Goal: Transaction & Acquisition: Purchase product/service

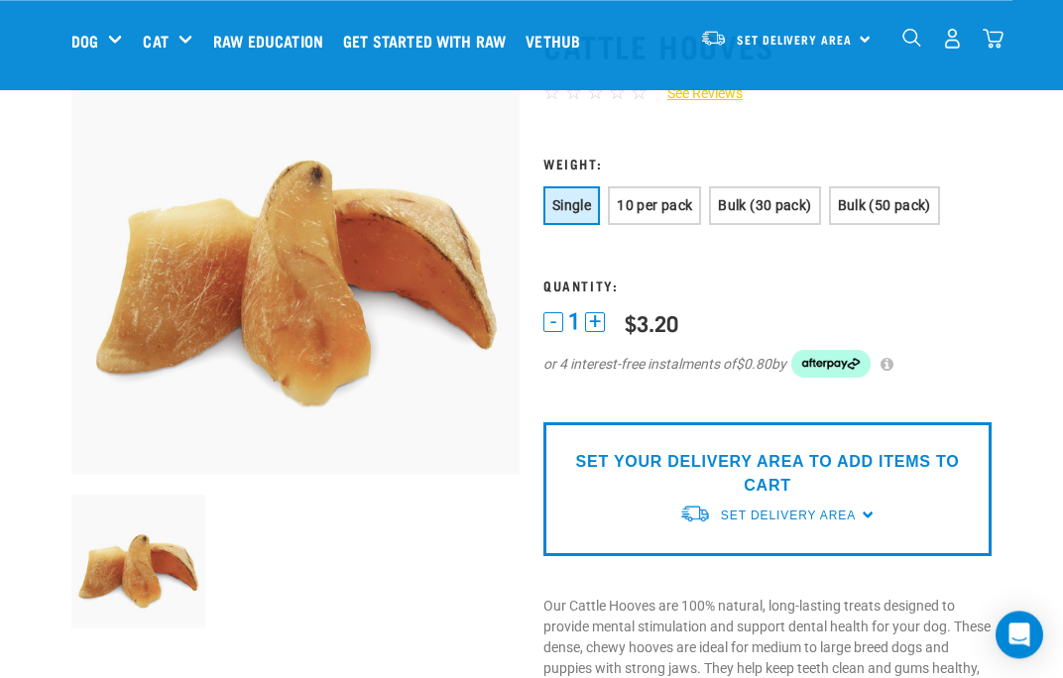
scroll to position [122, 0]
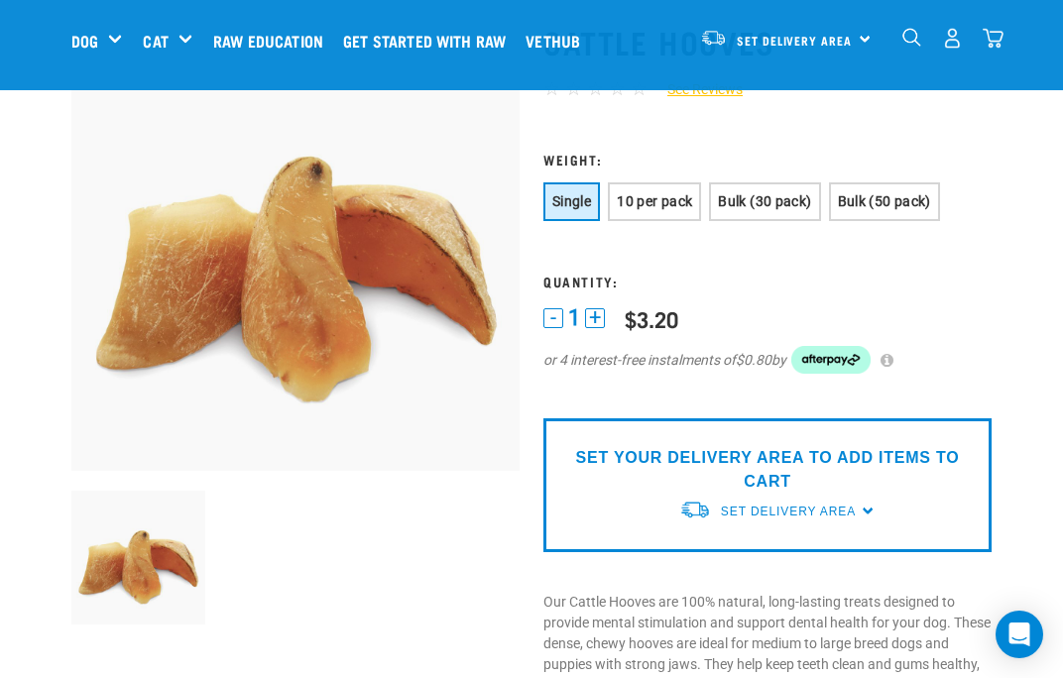
click at [672, 196] on span "10 per pack" at bounding box center [654, 201] width 75 height 16
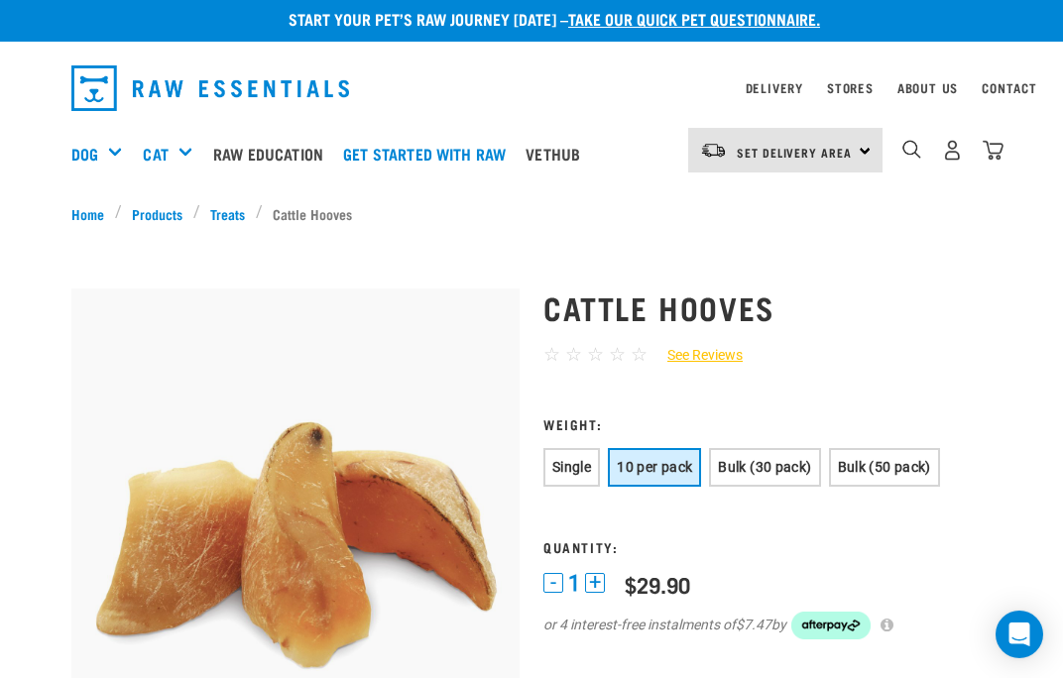
scroll to position [0, 0]
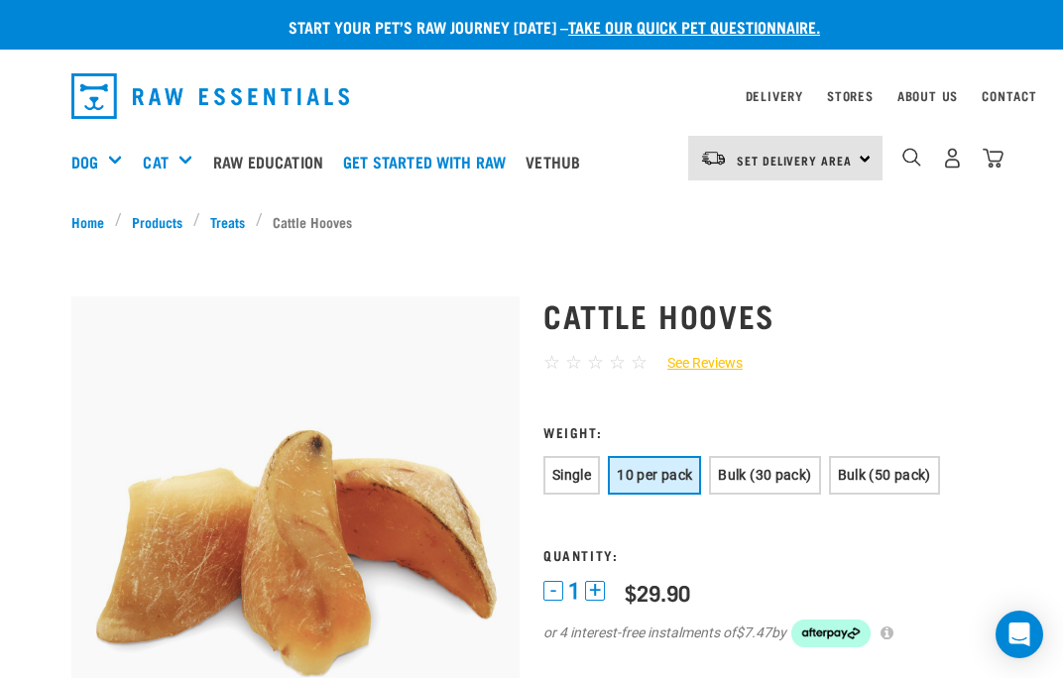
click at [803, 164] on span "Set Delivery Area" at bounding box center [794, 160] width 115 height 7
click at [742, 222] on link "[GEOGRAPHIC_DATA]" at bounding box center [783, 214] width 190 height 44
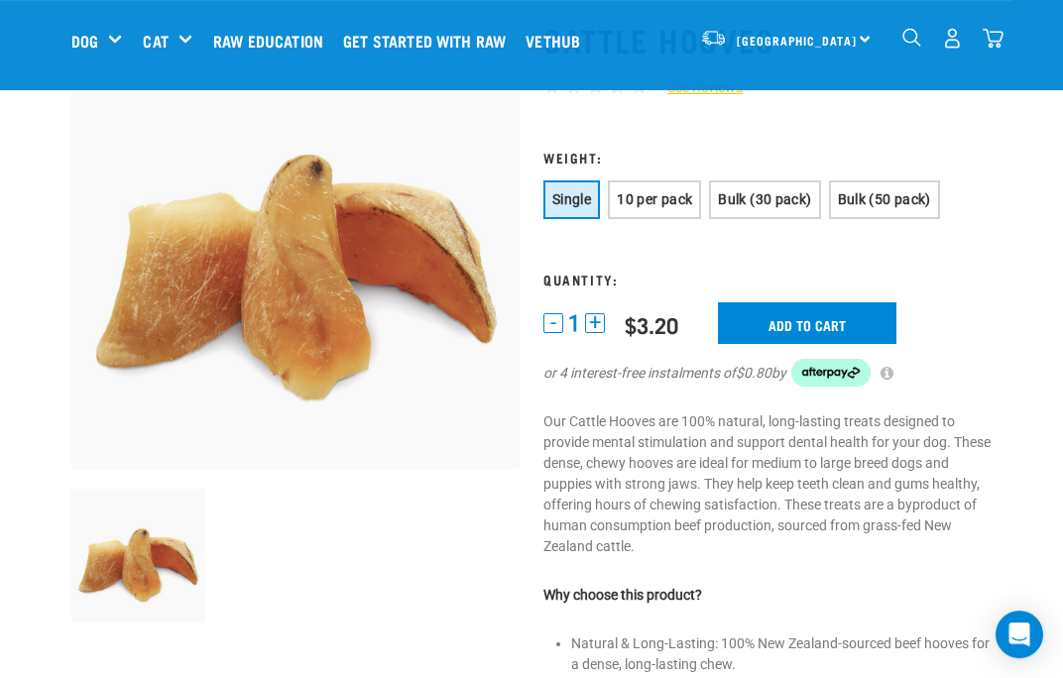
scroll to position [123, 0]
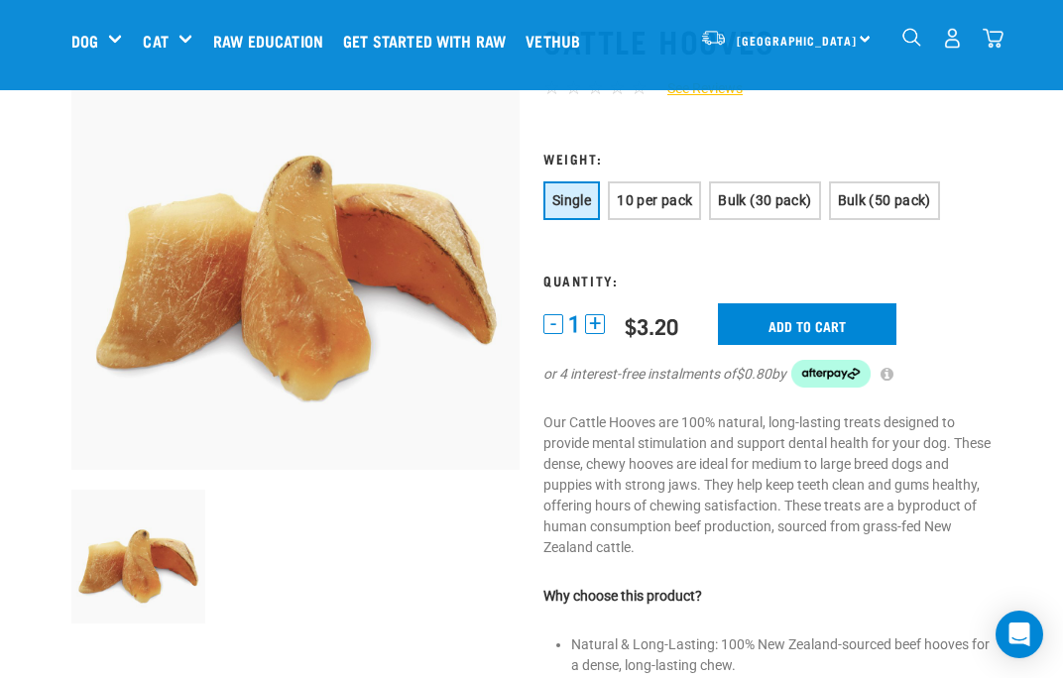
click at [795, 345] on input "Add to cart" at bounding box center [807, 324] width 178 height 42
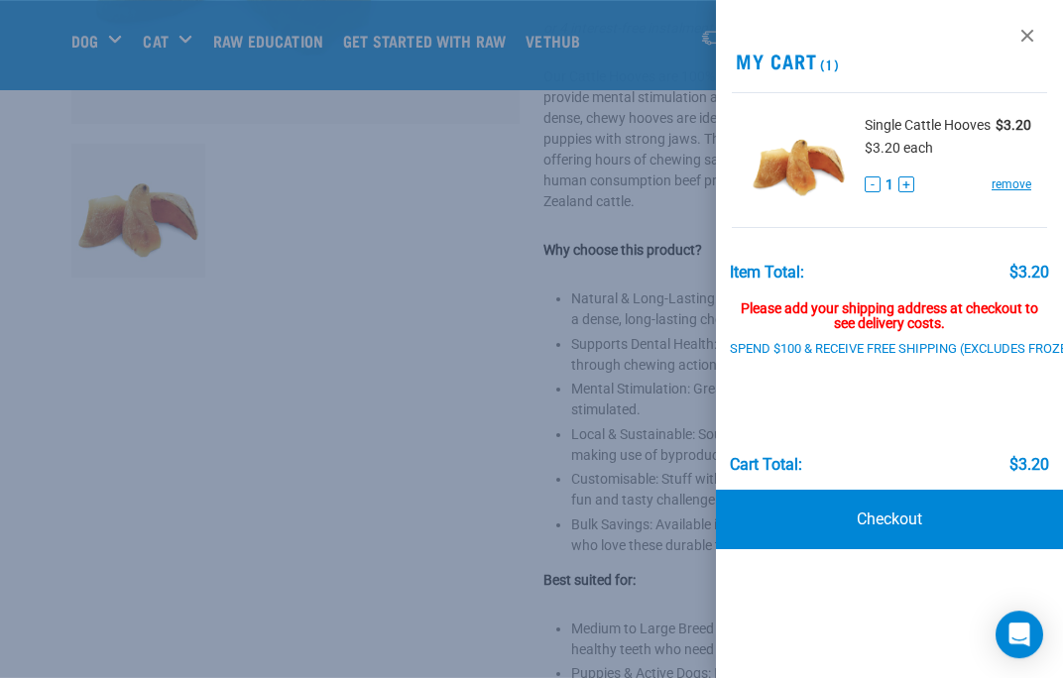
scroll to position [469, 0]
click at [882, 516] on link "Checkout" at bounding box center [889, 519] width 347 height 59
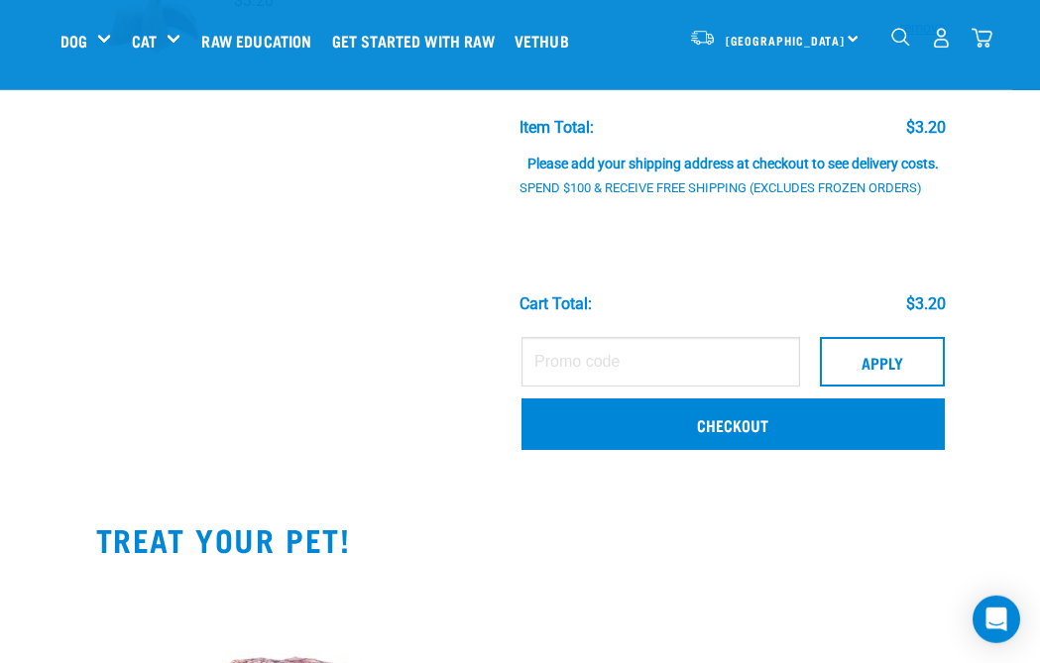
scroll to position [220, 0]
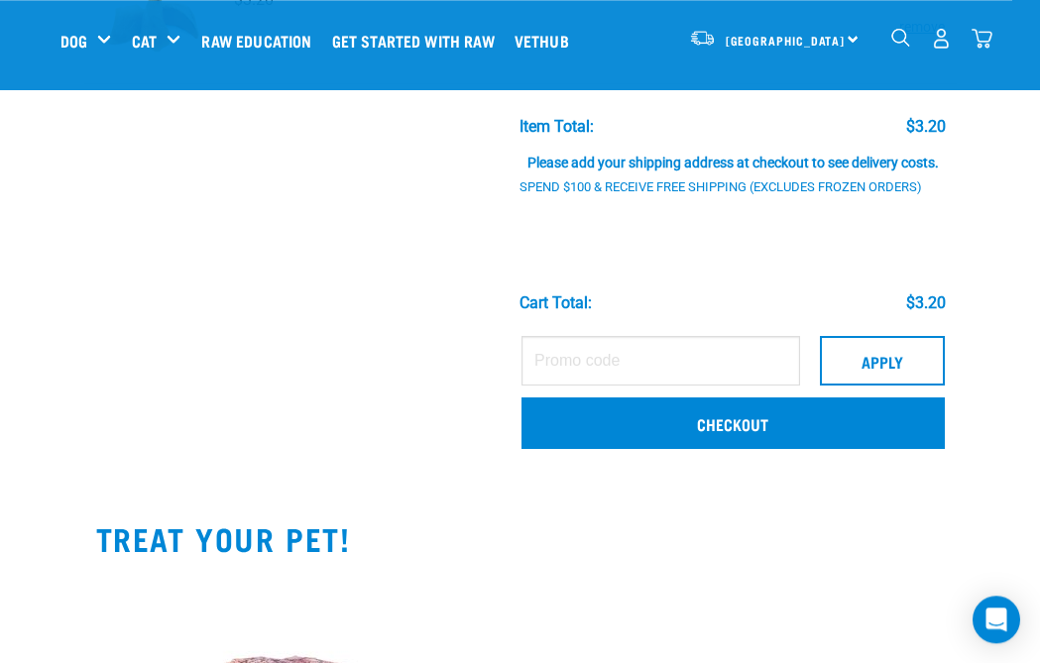
click at [755, 426] on link "Checkout" at bounding box center [733, 424] width 422 height 52
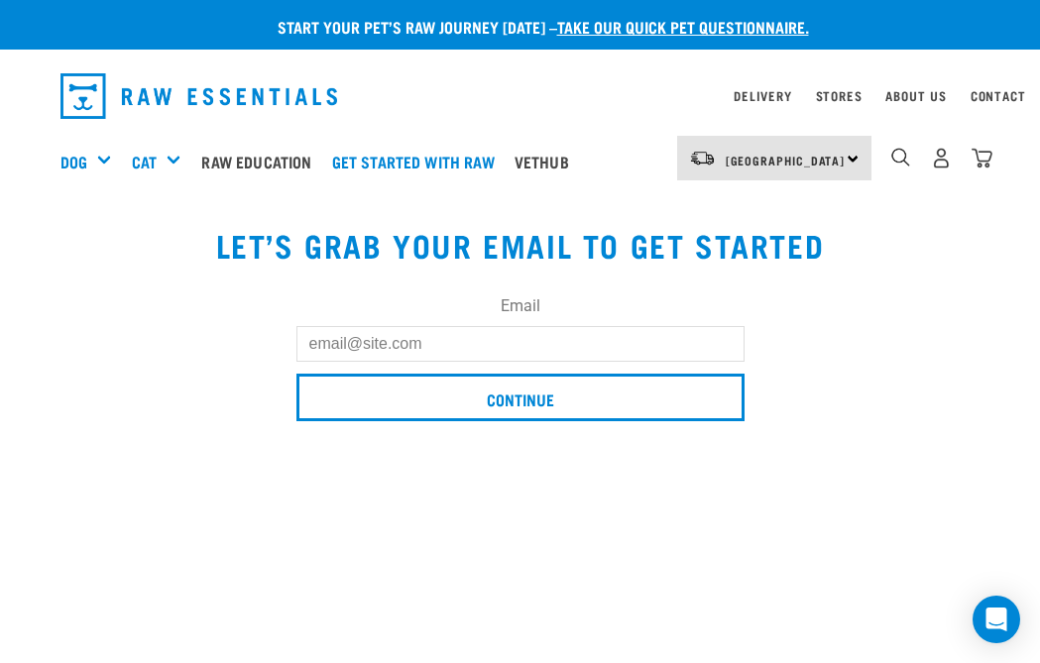
click at [440, 348] on input "Email" at bounding box center [521, 344] width 448 height 36
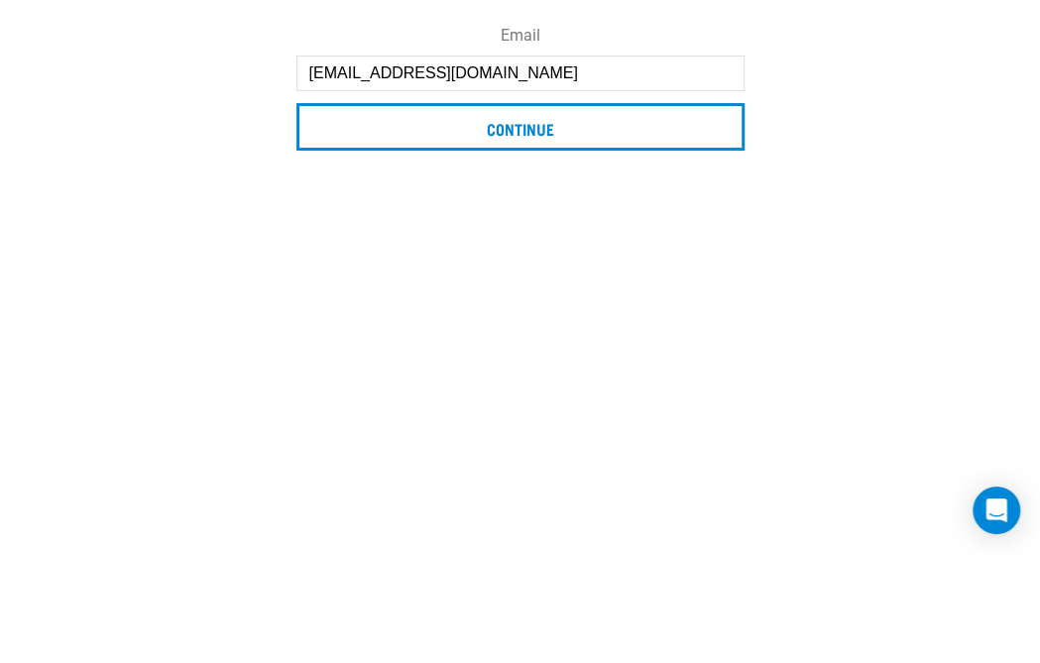
type input "Topfarm@farmside.co.nz"
click at [601, 212] on input "Continue" at bounding box center [521, 236] width 448 height 48
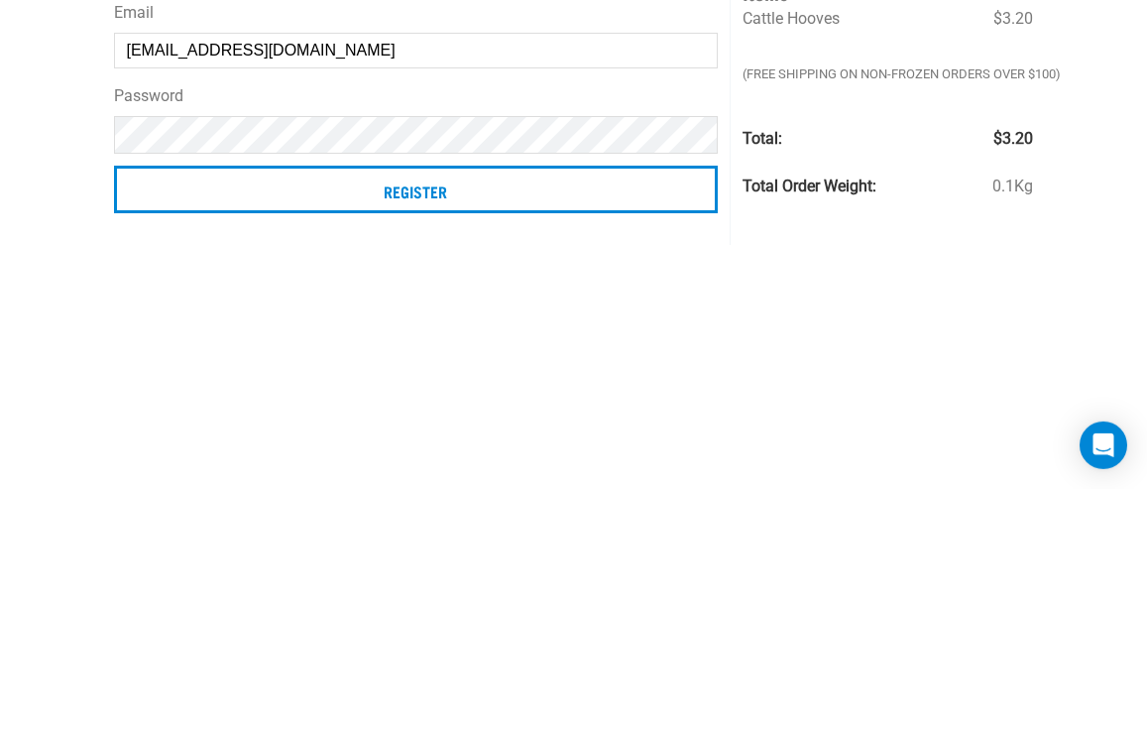
click at [484, 409] on input "Register" at bounding box center [416, 433] width 605 height 48
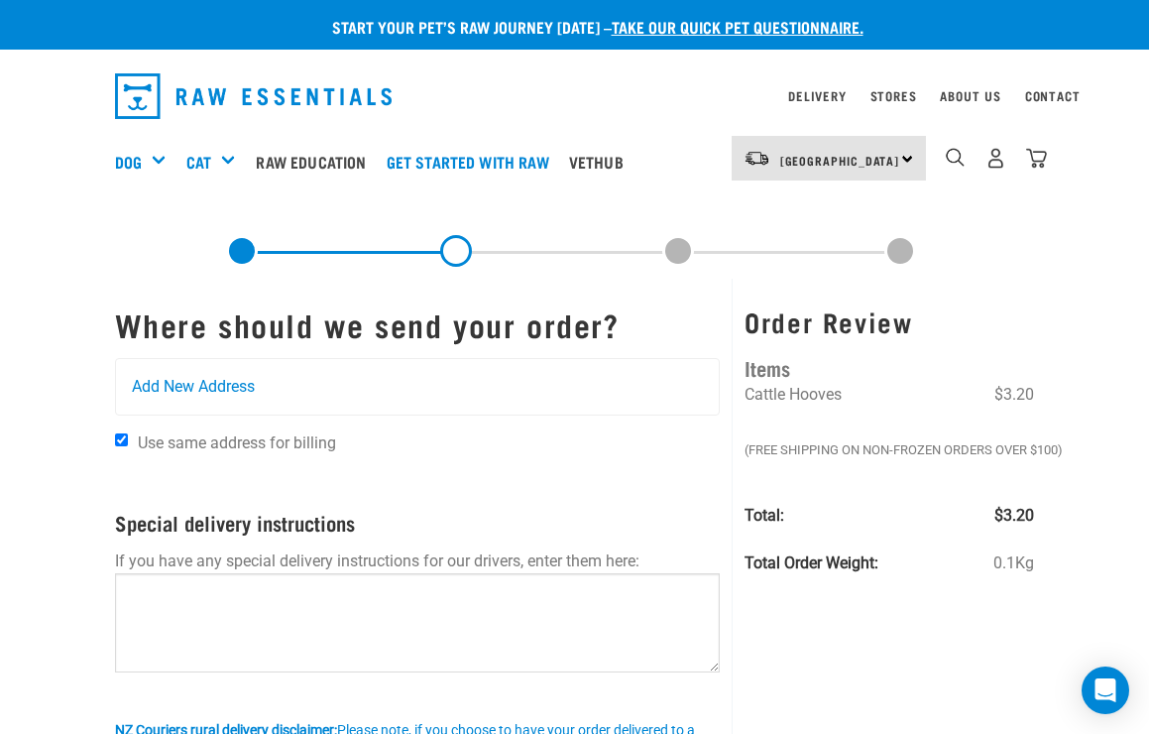
click at [258, 385] on div "Add New Address" at bounding box center [418, 387] width 604 height 56
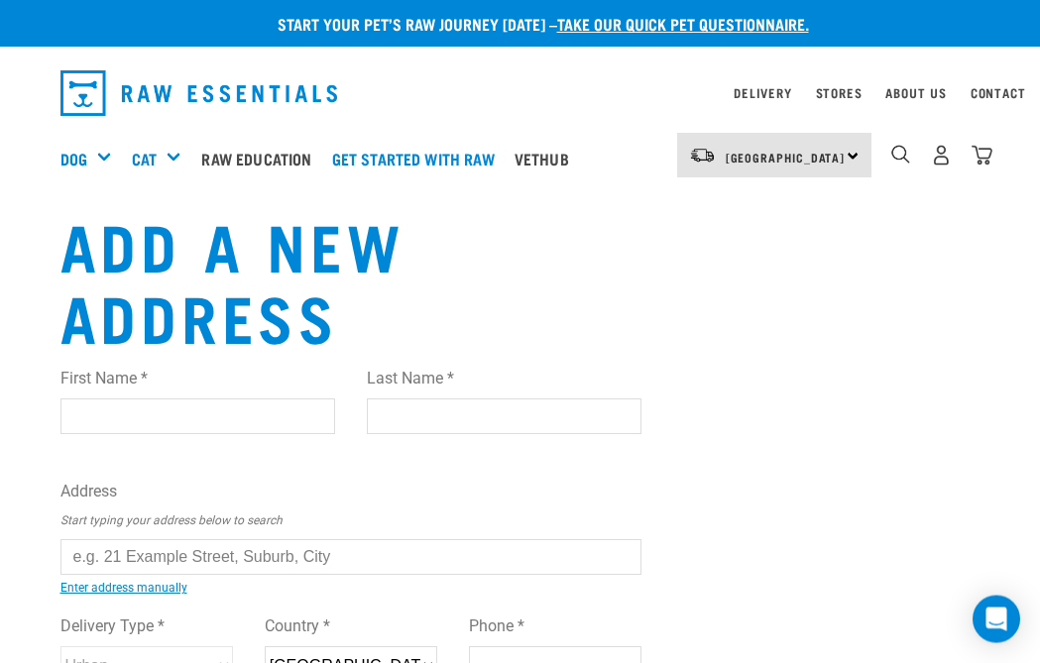
click at [123, 416] on input "First Name *" at bounding box center [197, 417] width 275 height 36
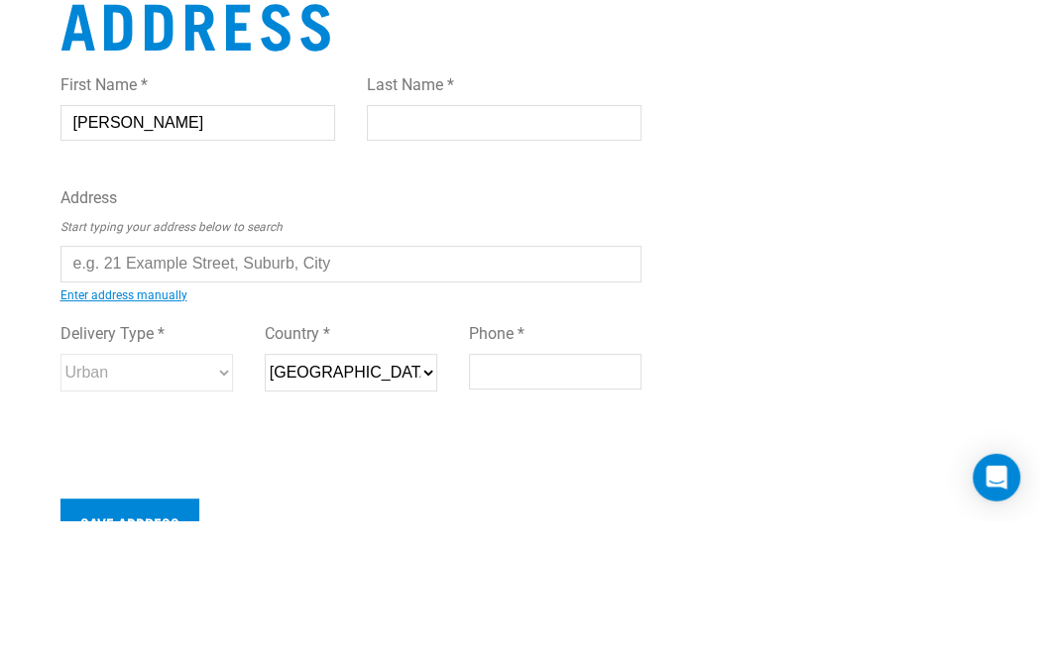
type input "Bev"
click at [431, 247] on input "Last Name *" at bounding box center [504, 265] width 275 height 36
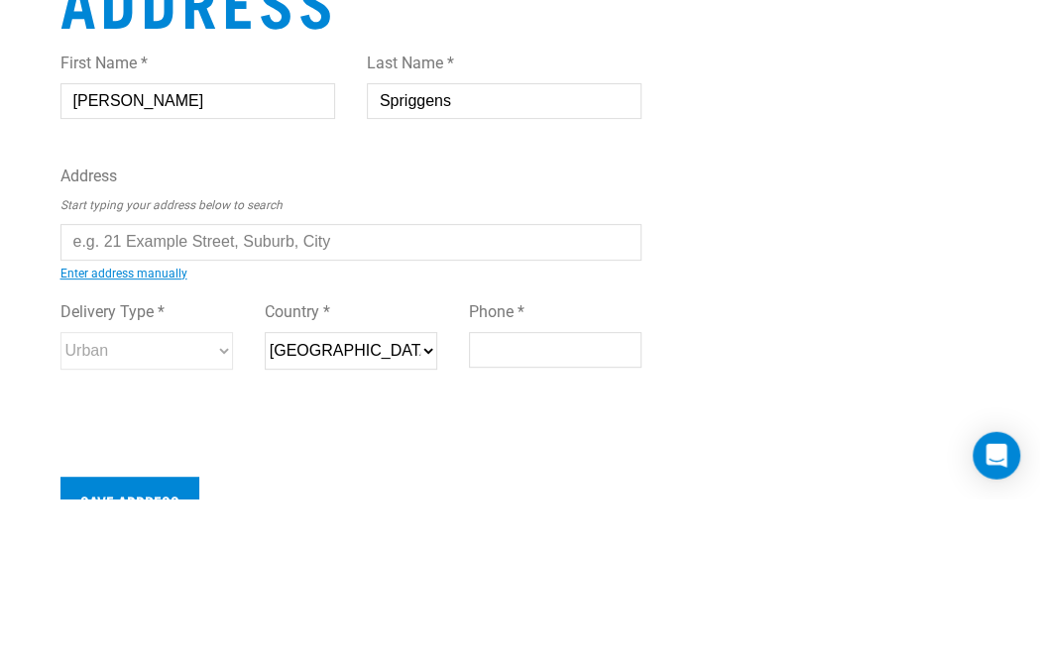
type input "Spriggens"
click at [244, 388] on input "text" at bounding box center [351, 406] width 582 height 36
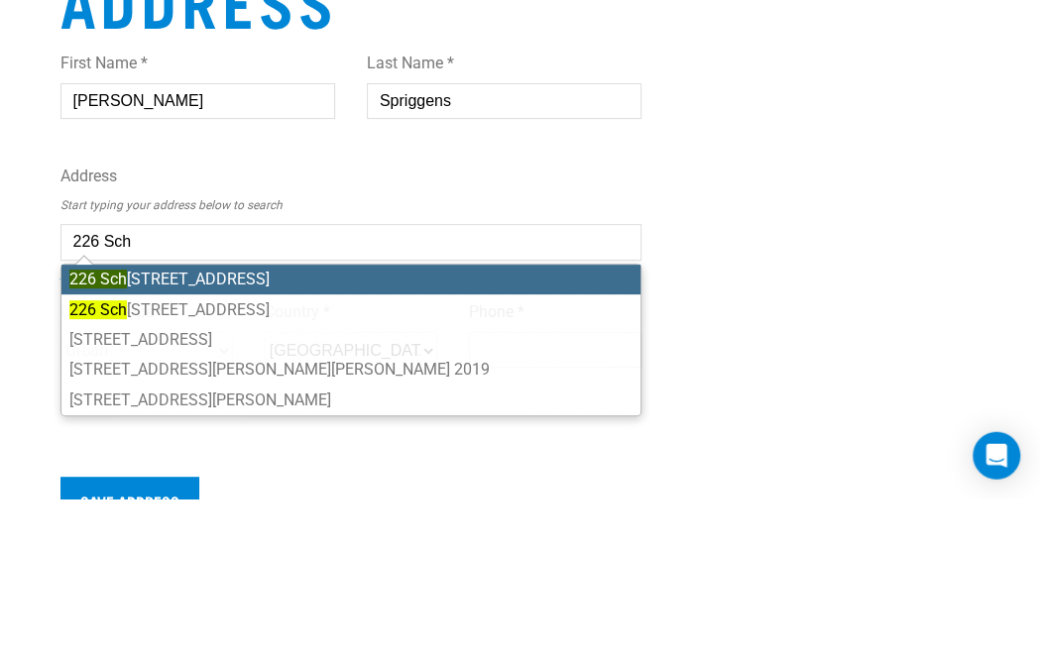
click at [327, 428] on li "226 Sch erer Road, RD 1, Waharoa 3474" at bounding box center [351, 443] width 580 height 30
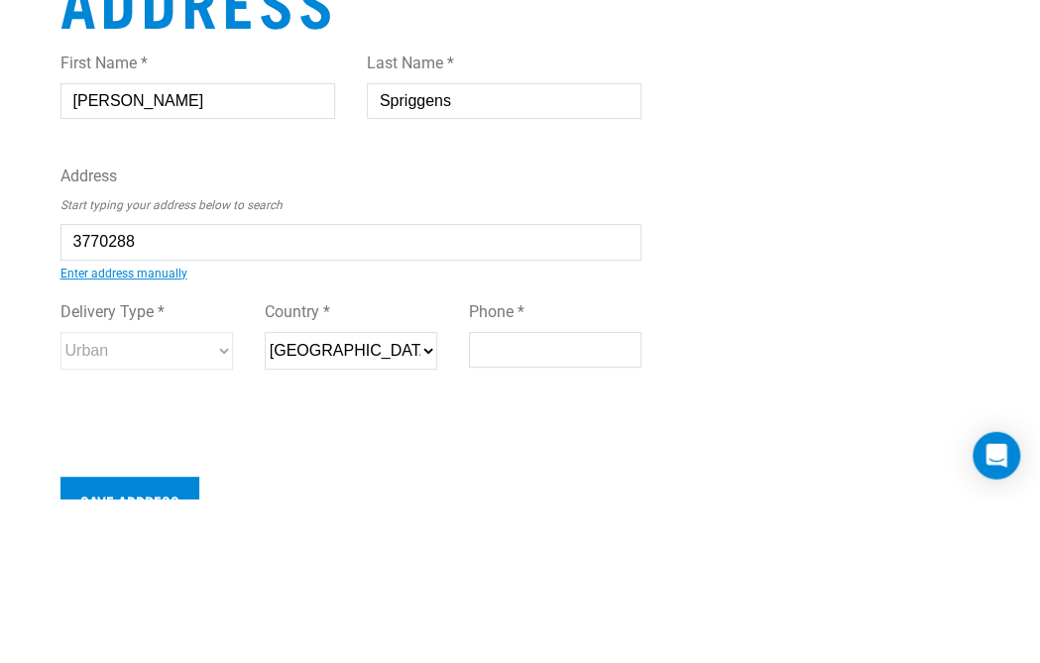
type input "226 Scherer Road, RD 1, Waharoa 3474"
type input "[STREET_ADDRESS][PERSON_NAME]"
type input "RD 1"
type input "Waharoa"
type input "Waikato"
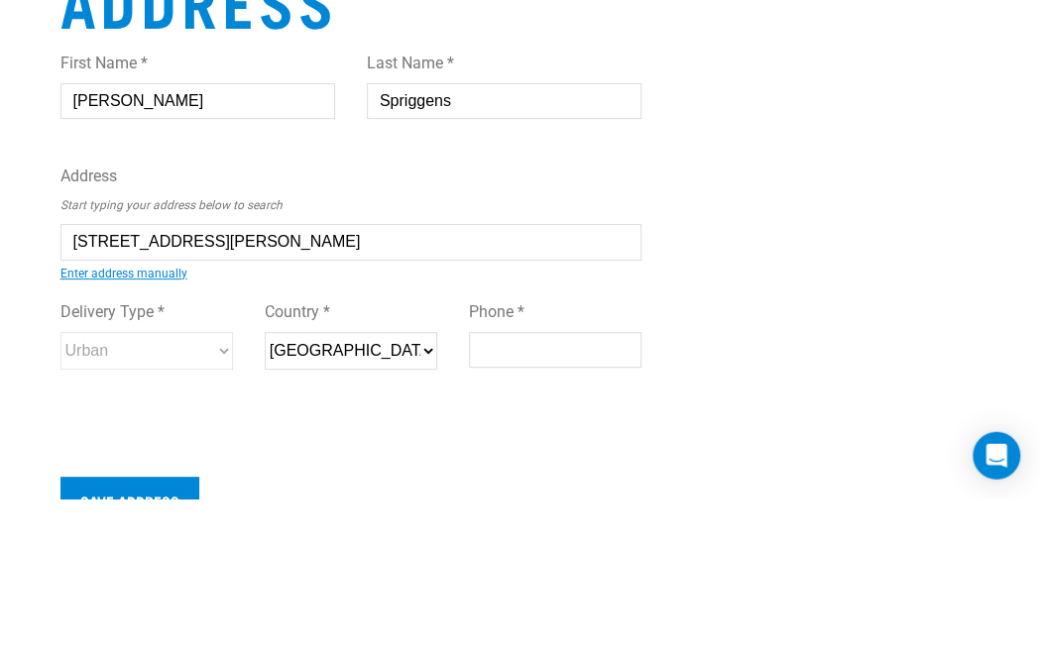
select select "WKO"
type input "3474"
select select "Rural"
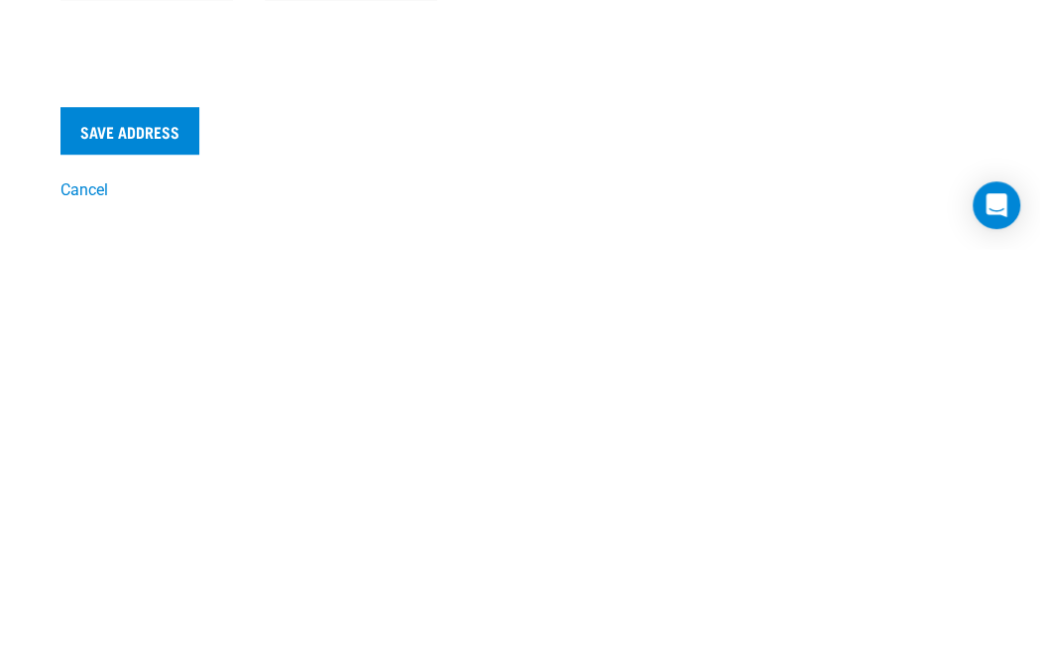
scroll to position [45, 0]
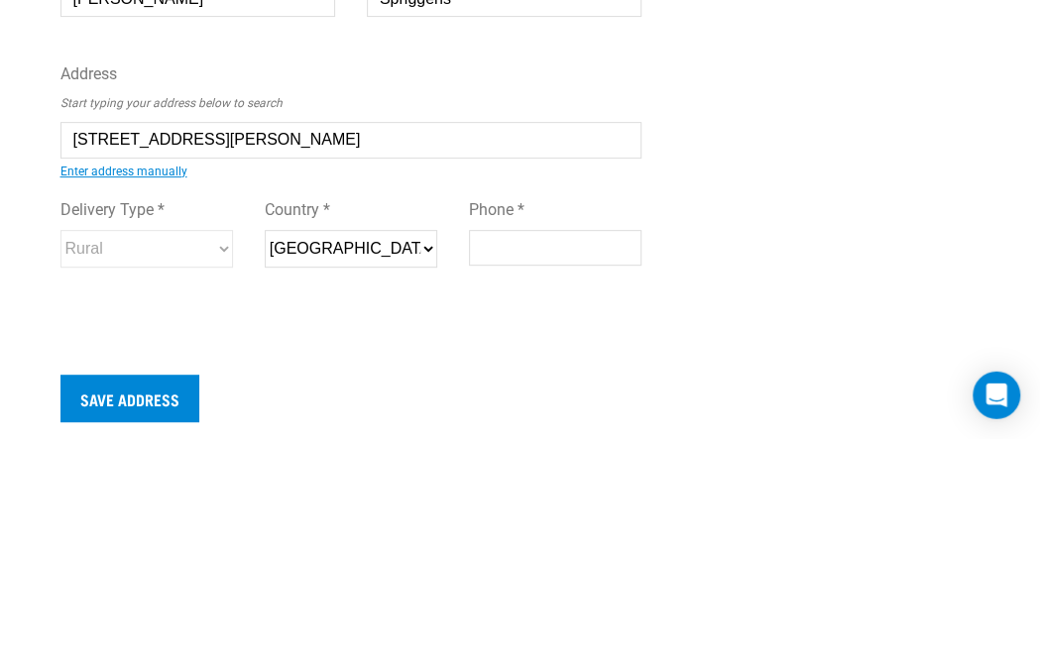
click at [520, 454] on input "Phone *" at bounding box center [555, 472] width 173 height 36
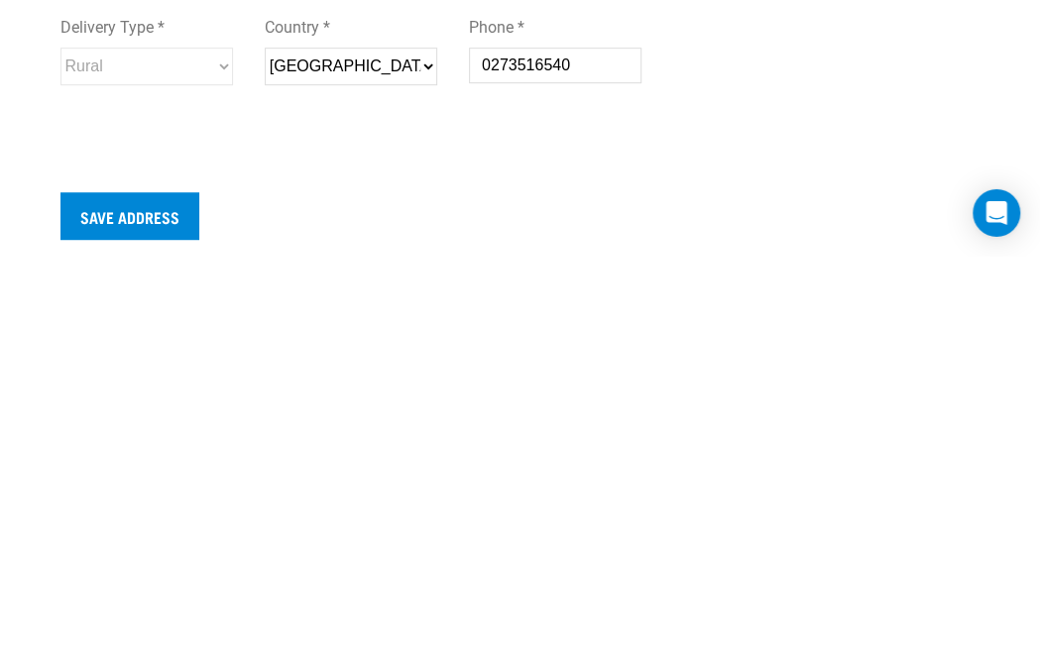
type input "0273516540"
click at [163, 599] on input "Save Address" at bounding box center [129, 623] width 139 height 48
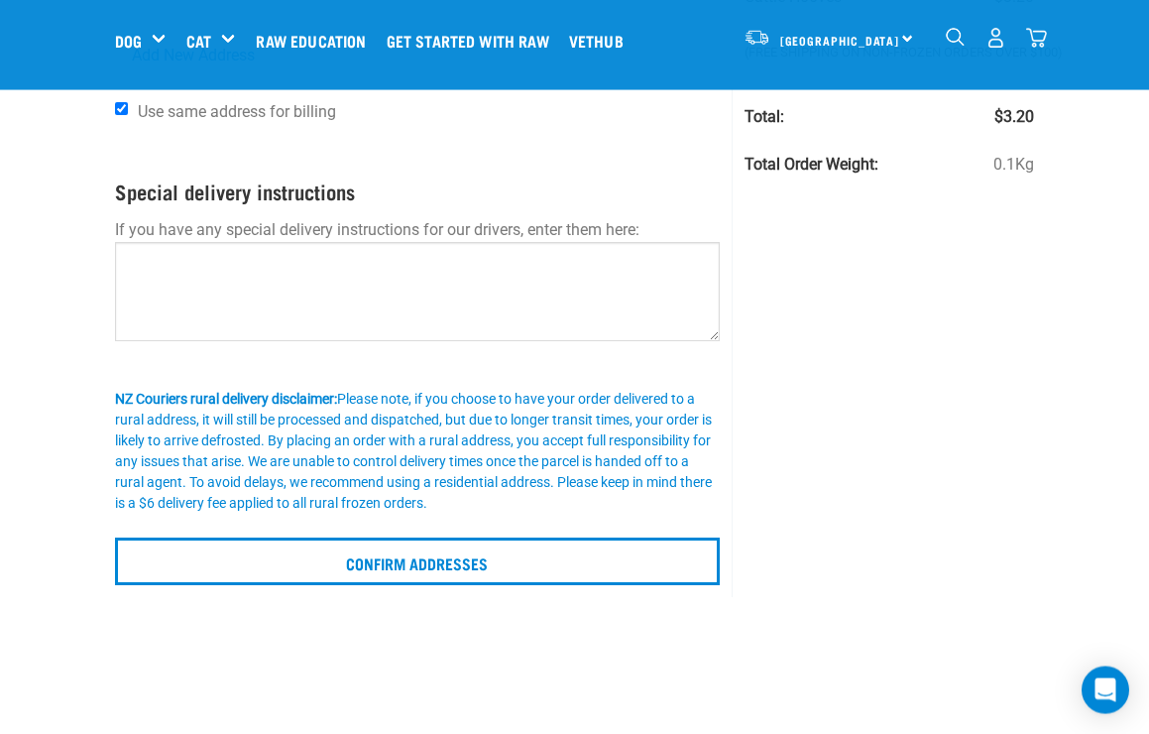
scroll to position [248, 0]
click at [443, 559] on input "Confirm addresses" at bounding box center [418, 560] width 606 height 48
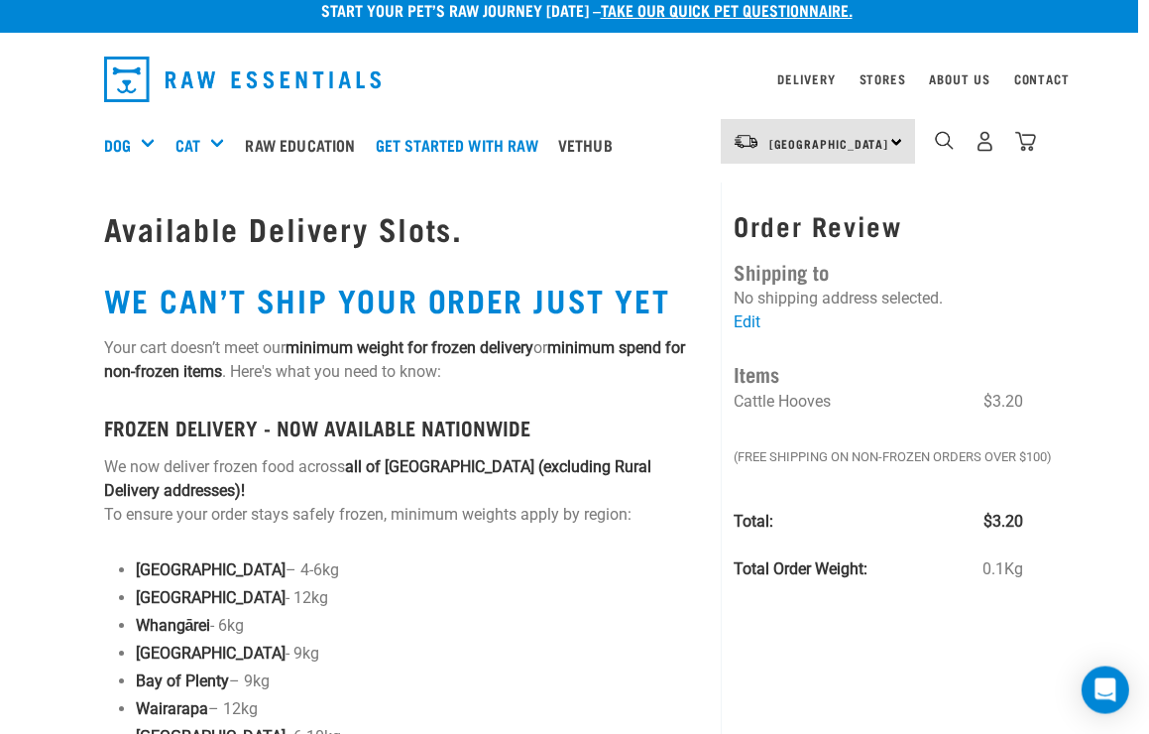
scroll to position [8, 13]
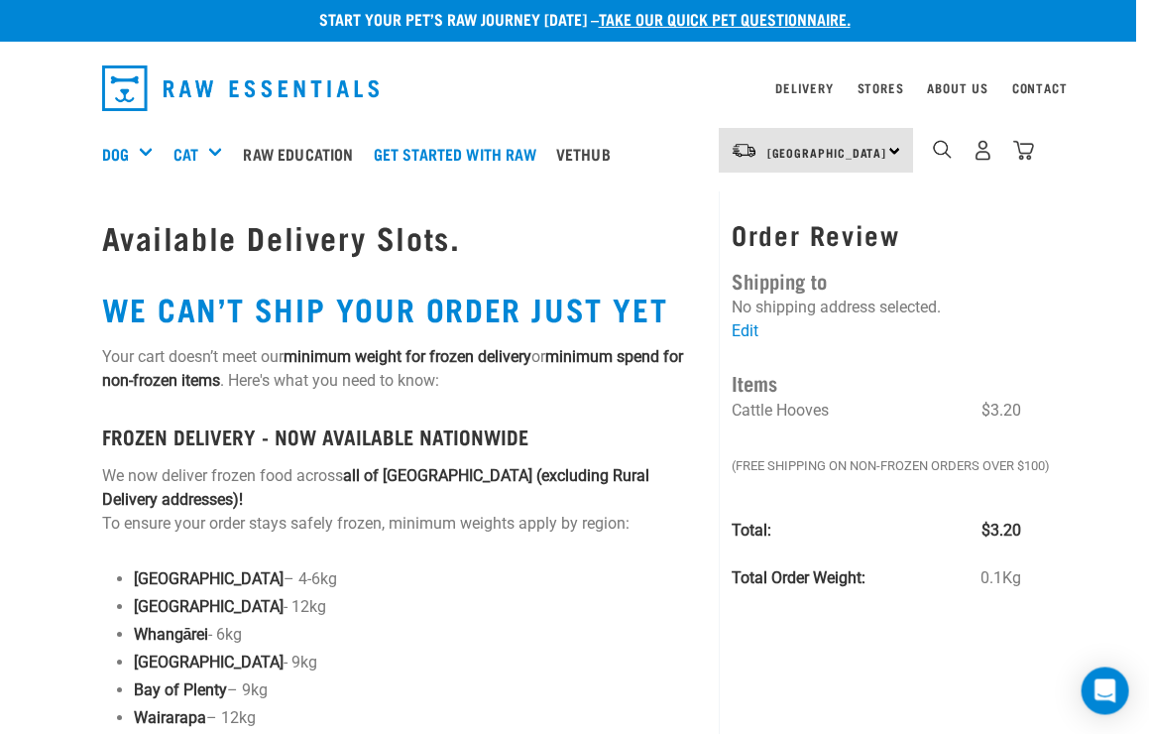
click at [794, 406] on span "Cattle Hooves" at bounding box center [780, 410] width 97 height 19
click at [1002, 405] on span "$3.20" at bounding box center [1001, 411] width 40 height 24
click at [765, 377] on h4 "Items" at bounding box center [876, 382] width 290 height 31
click at [891, 458] on em "(Free Shipping on Non-Frozen orders over $100)" at bounding box center [944, 466] width 426 height 20
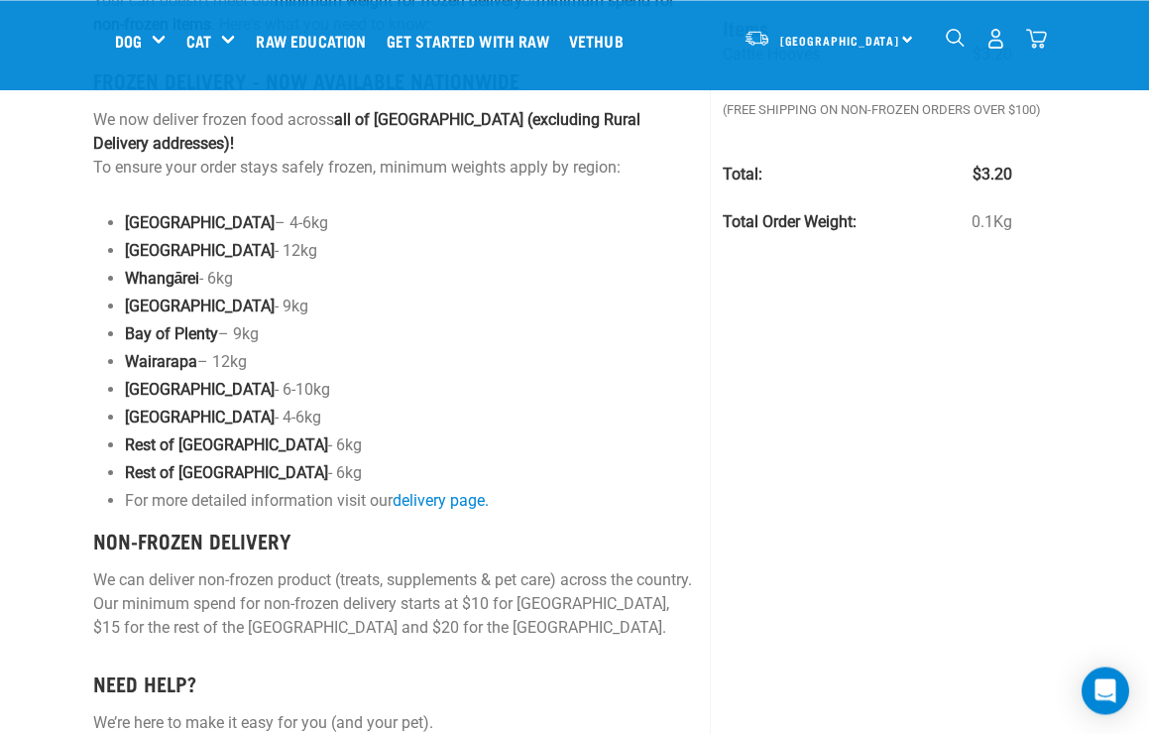
scroll to position [0, 21]
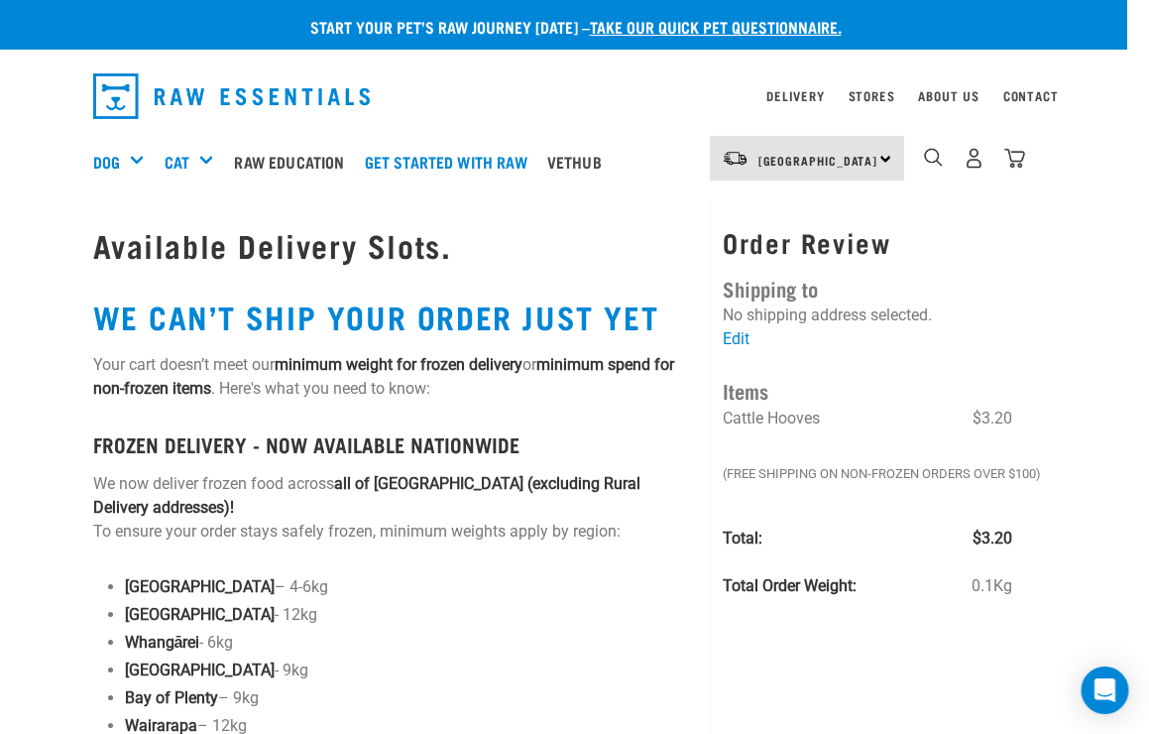
click at [1016, 155] on img "dropdown navigation" at bounding box center [1016, 158] width 21 height 21
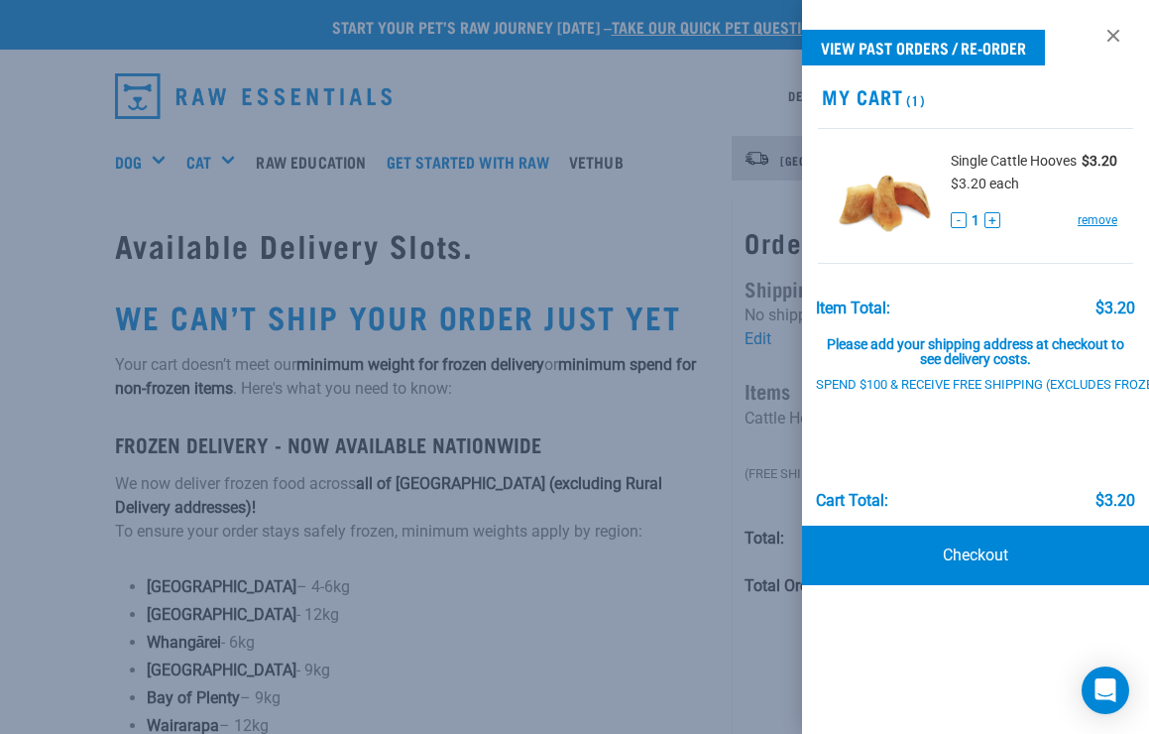
click at [1100, 229] on link "remove" at bounding box center [1098, 220] width 40 height 18
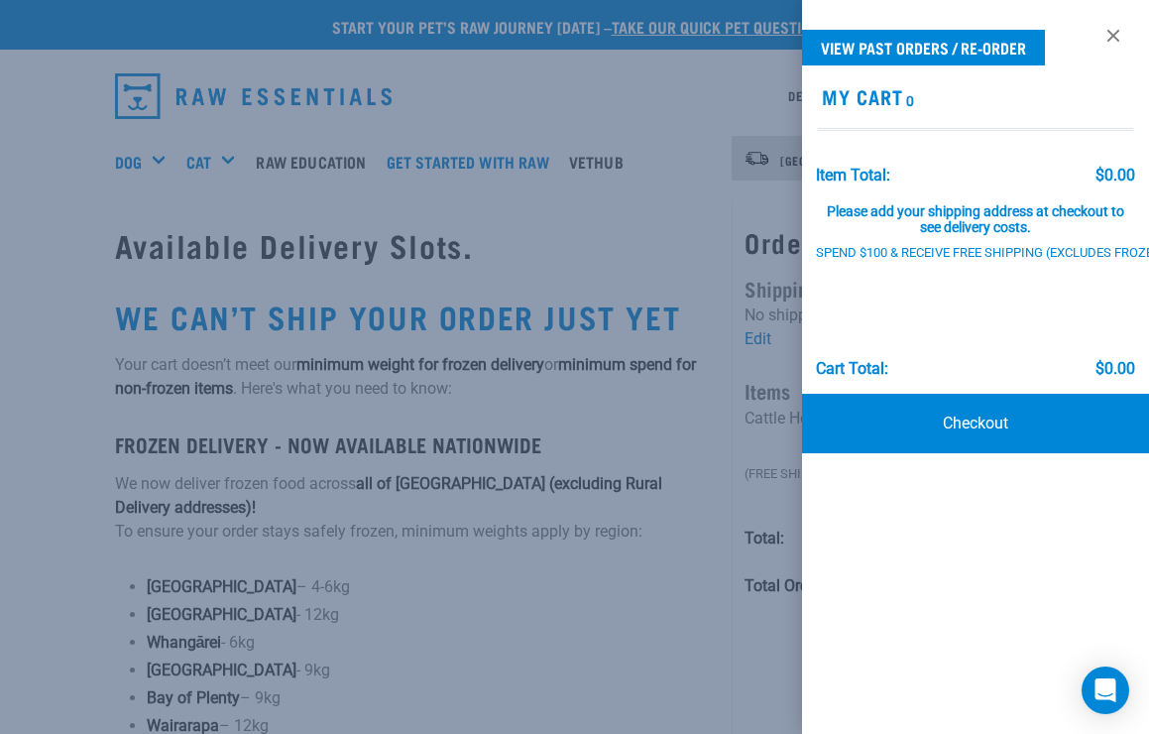
click at [1092, 244] on div "Item Total: $0.00 Please add your shipping address at checkout to see delivery …" at bounding box center [975, 262] width 347 height 230
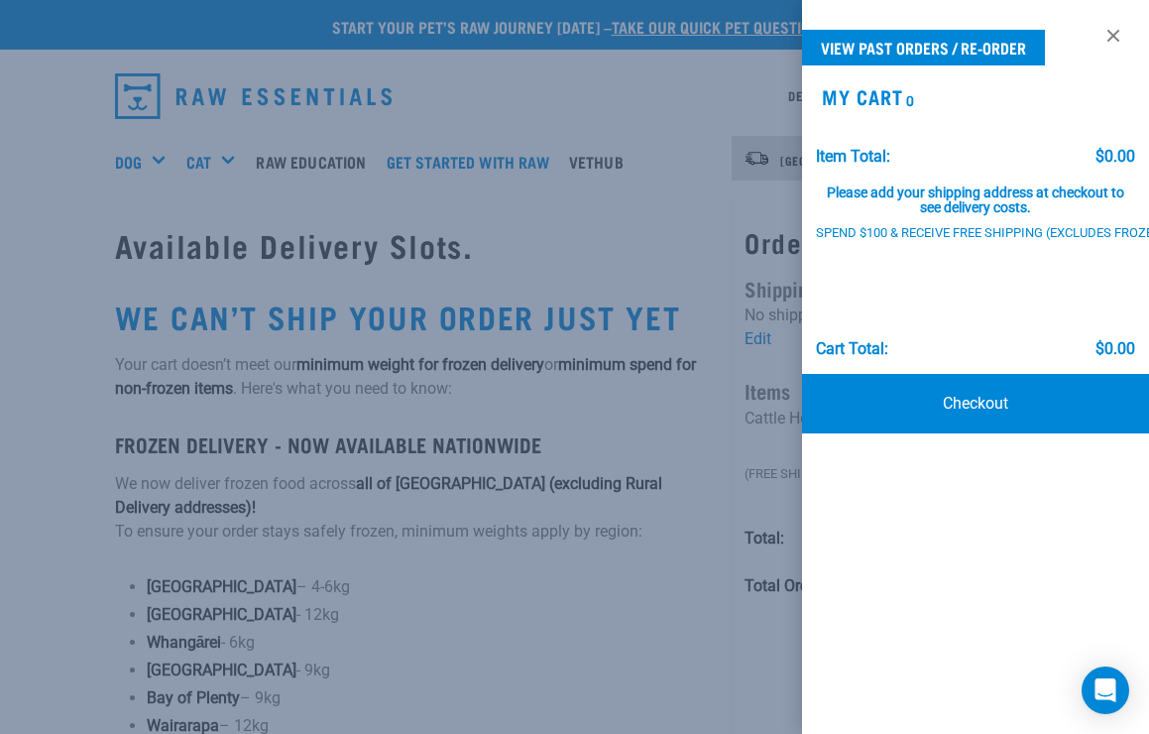
click at [1104, 34] on link at bounding box center [1114, 36] width 32 height 32
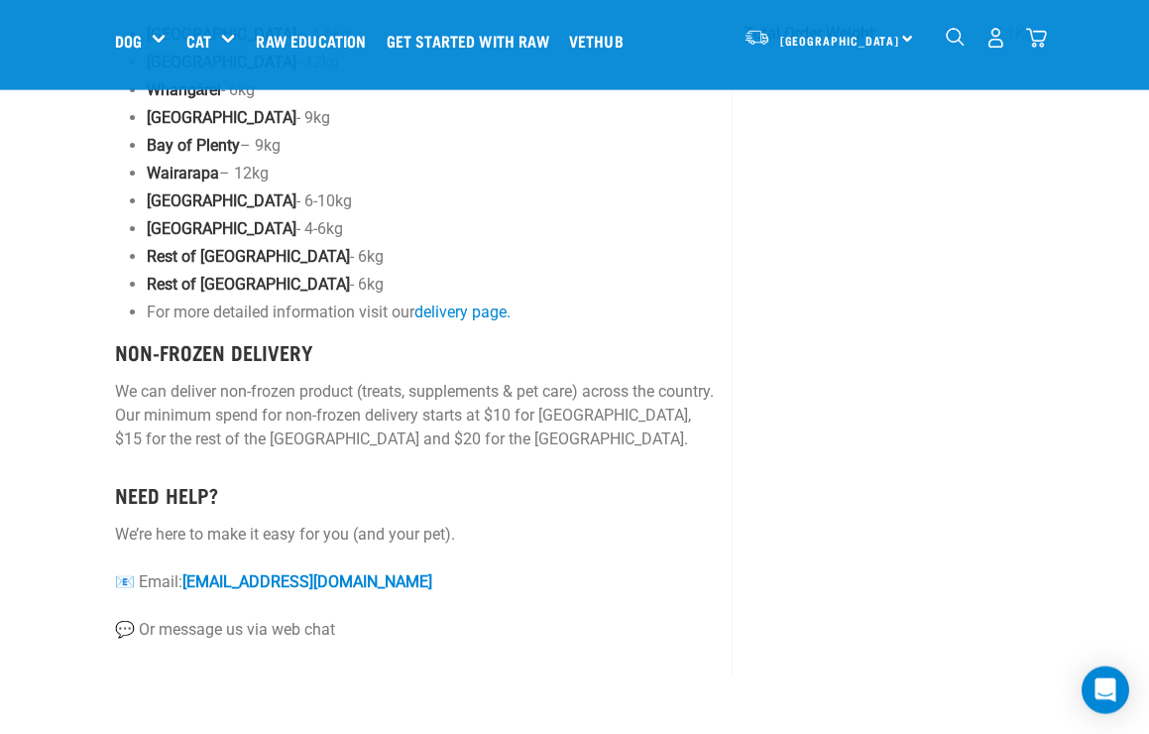
scroll to position [401, 0]
click at [0, 0] on h5 "Shop All Dog" at bounding box center [0, 0] width 0 height 0
